Goal: Find specific page/section: Find specific page/section

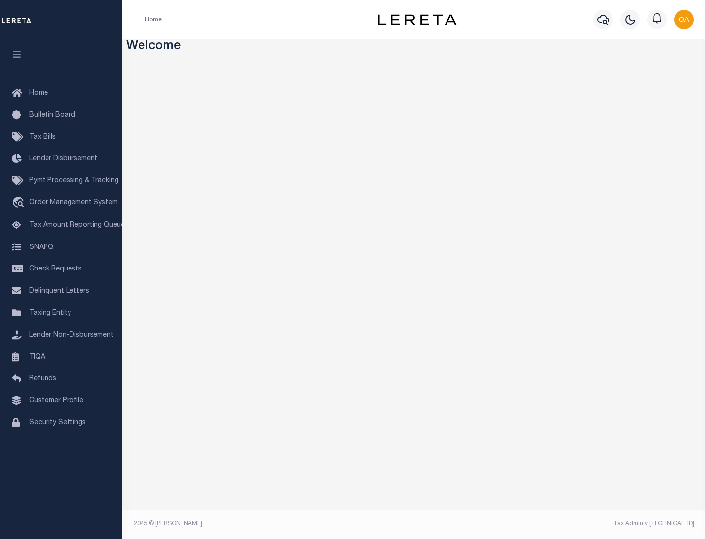
click at [61, 269] on span "Check Requests" at bounding box center [55, 268] width 52 height 7
select select "50"
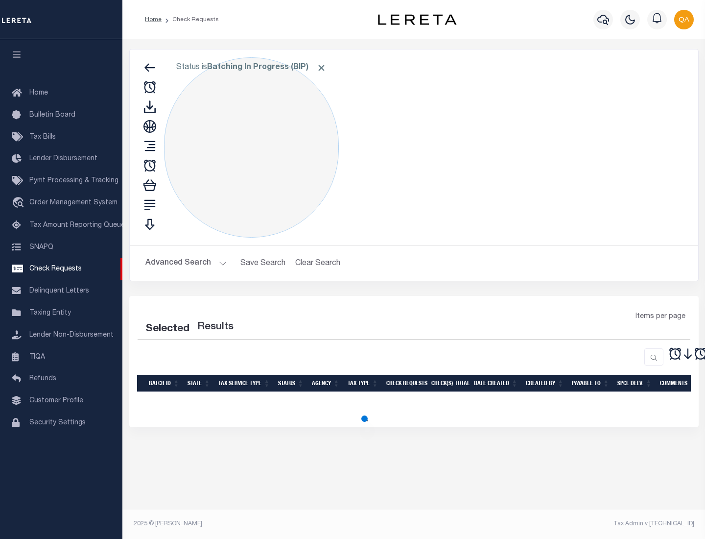
select select "50"
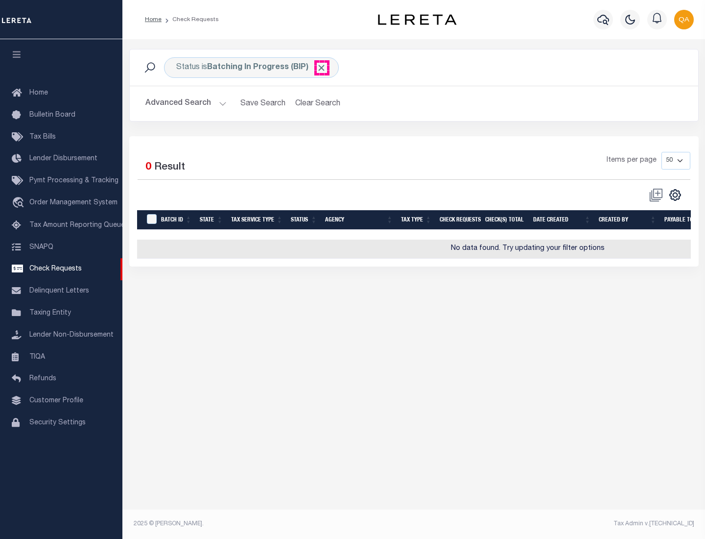
click at [322, 68] on span "Click to Remove" at bounding box center [321, 68] width 10 height 10
